Goal: Task Accomplishment & Management: Manage account settings

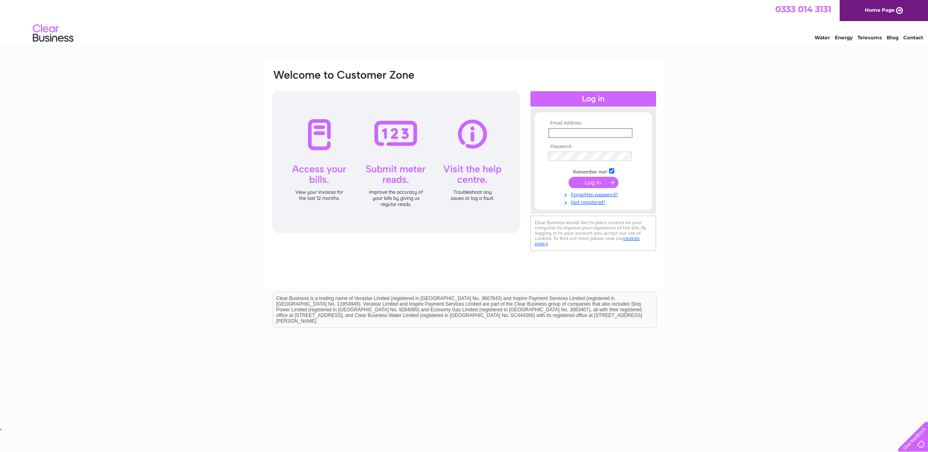
type input "david.jones@gt101.co.uk"
click at [598, 185] on input "submit" at bounding box center [594, 182] width 50 height 11
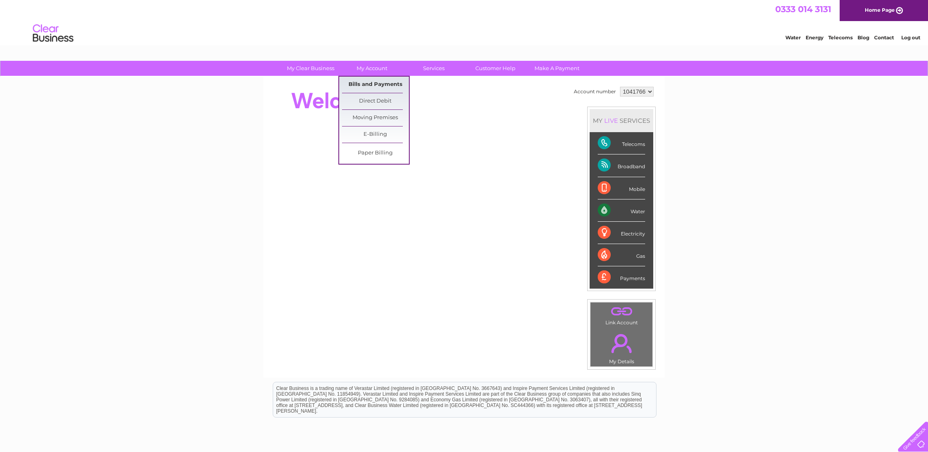
click at [366, 84] on link "Bills and Payments" at bounding box center [375, 85] width 67 height 16
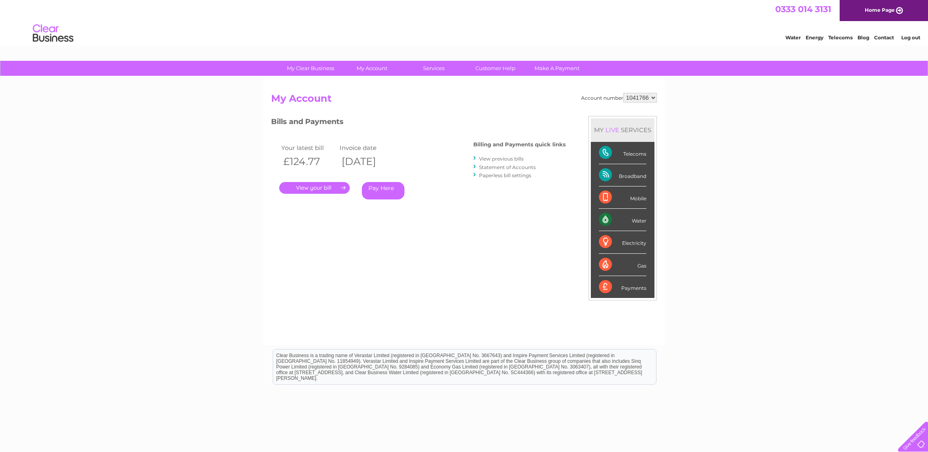
click at [312, 186] on link "." at bounding box center [314, 188] width 71 height 12
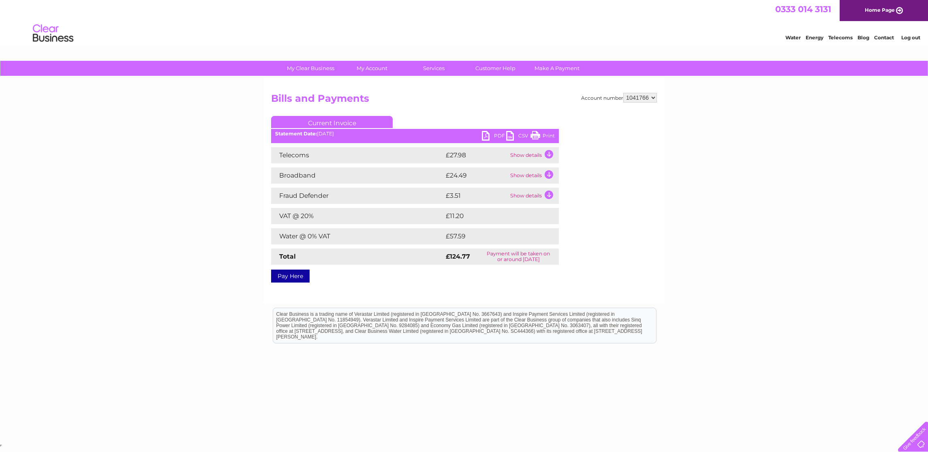
click at [547, 135] on link "Print" at bounding box center [542, 137] width 24 height 12
